Goal: Task Accomplishment & Management: Use online tool/utility

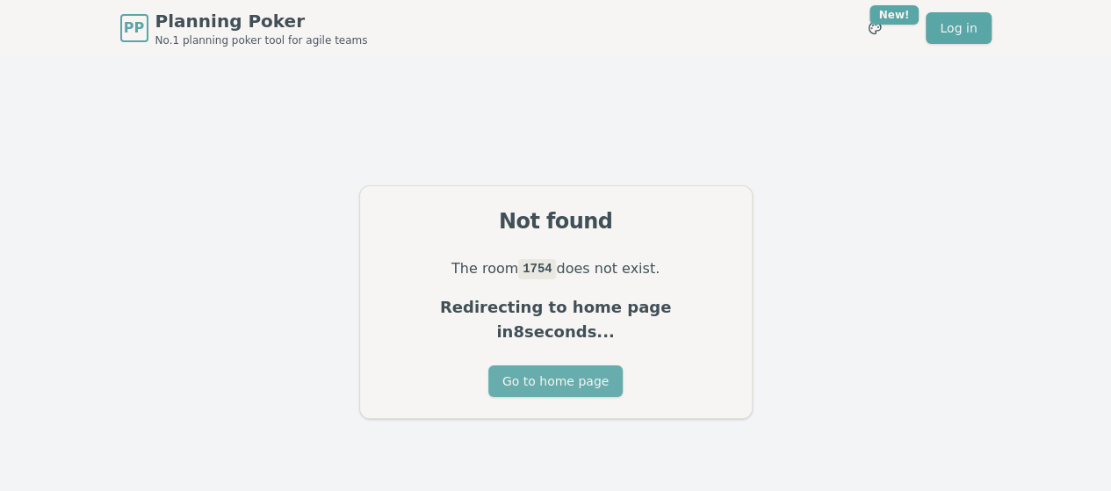
click at [580, 365] on button "Go to home page" at bounding box center [555, 381] width 134 height 32
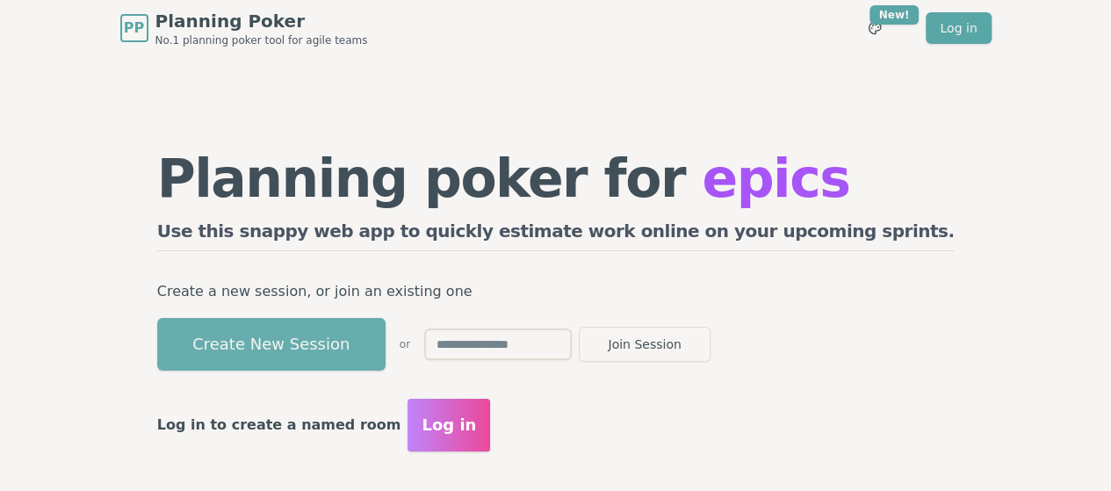
click at [364, 340] on button "Create New Session" at bounding box center [271, 344] width 228 height 53
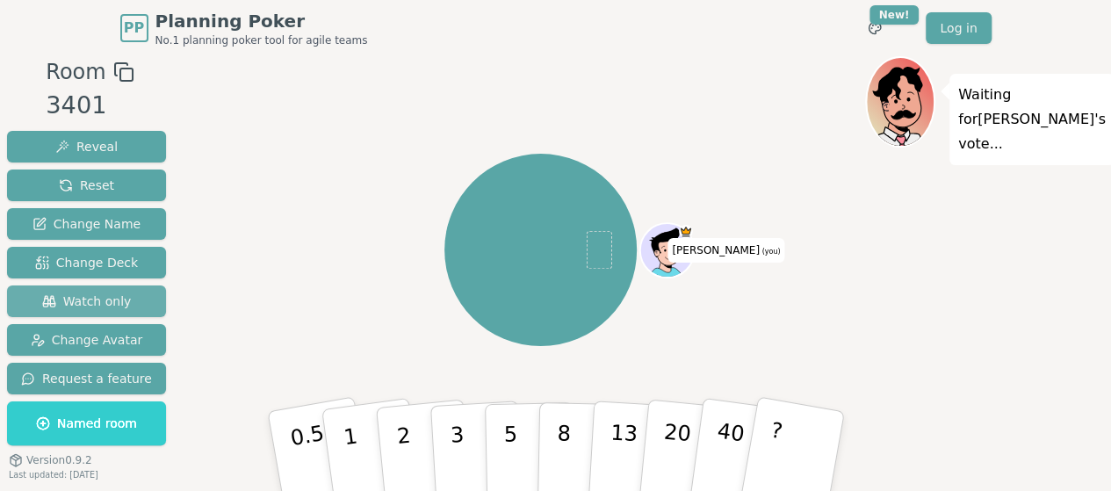
click at [112, 303] on span "Watch only" at bounding box center [87, 301] width 90 height 18
